Goal: Use online tool/utility

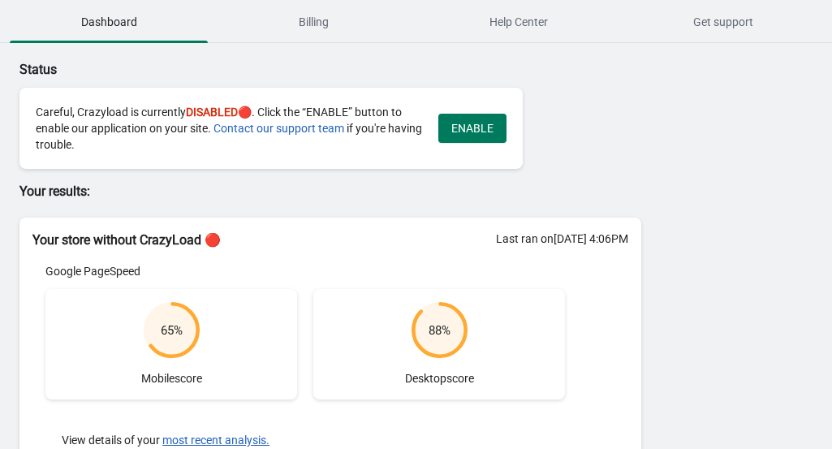
scroll to position [99, 0]
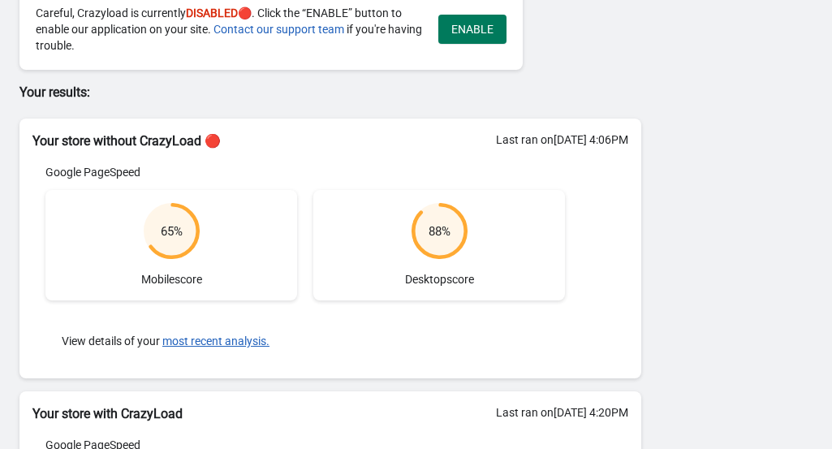
click at [427, 97] on p "Your results:" at bounding box center [330, 92] width 622 height 19
click at [459, 24] on span "ENABLE" at bounding box center [472, 29] width 42 height 13
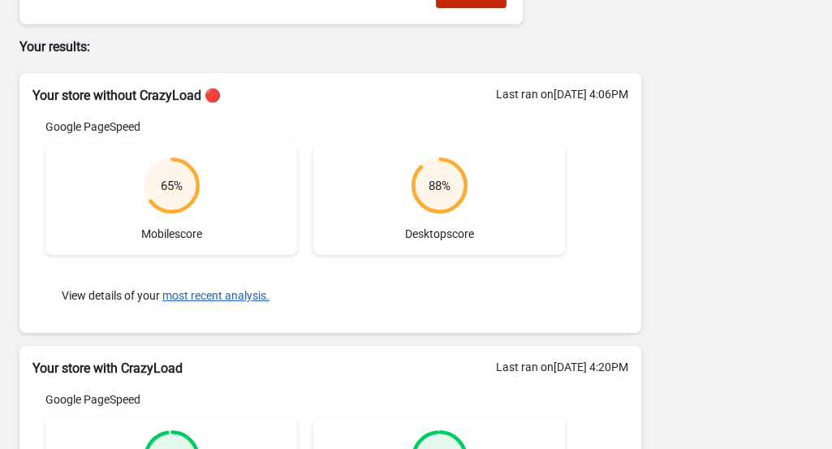
scroll to position [123, 0]
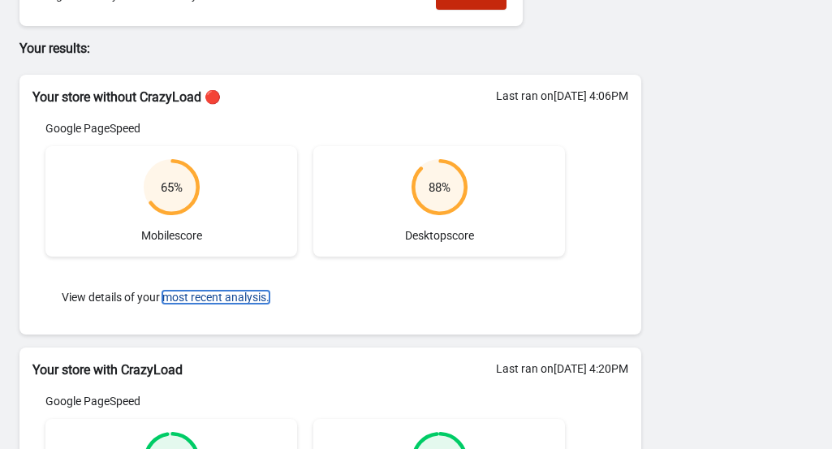
click at [232, 298] on button "most recent analysis." at bounding box center [215, 297] width 107 height 13
click at [223, 295] on body "Dashboard Billing Help Center Get support Dashboard Billing Help Center Get sup…" at bounding box center [416, 101] width 832 height 449
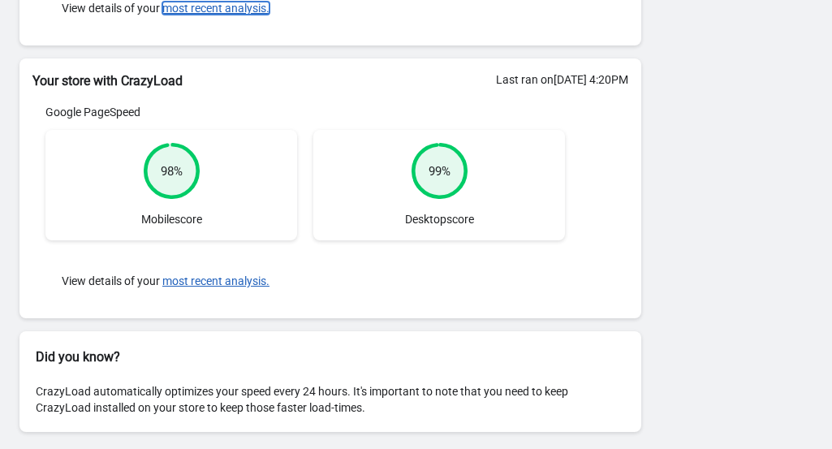
scroll to position [416, 0]
